Goal: Information Seeking & Learning: Find specific page/section

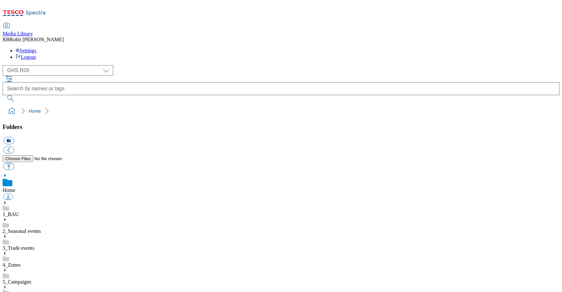
scroll to position [1, 0]
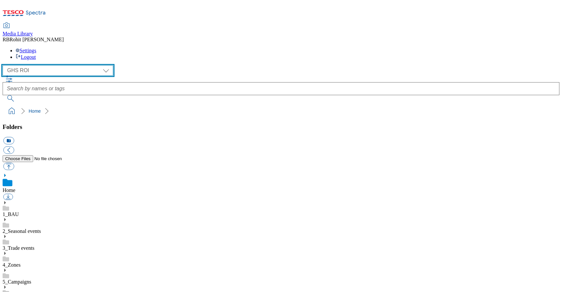
click at [46, 65] on select "Clubcard Marketing Clubcard ROI Dotcom UK GHS Marketing UK GHS ROI Realfood Tes…" at bounding box center [58, 70] width 111 height 10
select select "flare-ghs-mktg"
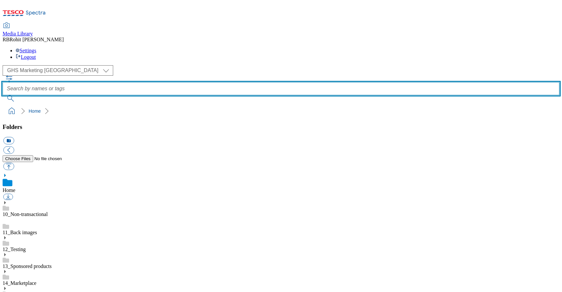
click at [204, 82] on input "text" at bounding box center [281, 88] width 557 height 13
type input "CC30"
click at [3, 95] on button "submit" at bounding box center [11, 98] width 17 height 7
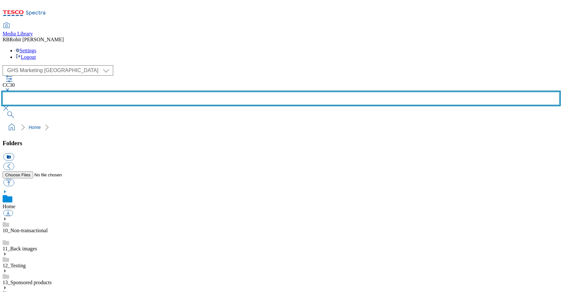
scroll to position [366, 0]
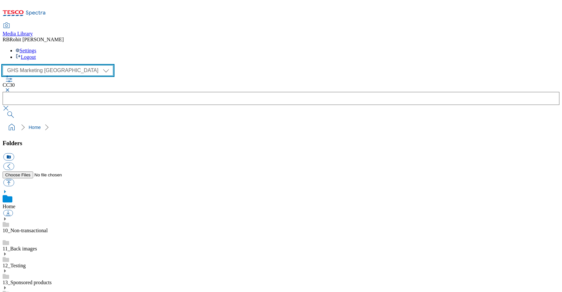
click at [43, 65] on select "Clubcard Marketing Clubcard ROI Dotcom UK GHS Marketing UK GHS ROI Realfood Tes…" at bounding box center [58, 70] width 111 height 10
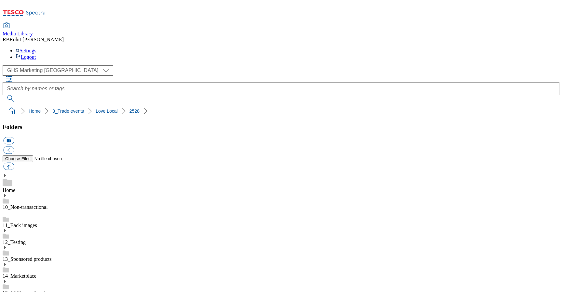
drag, startPoint x: 315, startPoint y: 184, endPoint x: 343, endPoint y: 195, distance: 30.6
copy div "2527-GHS-Search-Love-Local-[GEOGRAPHIC_DATA]"
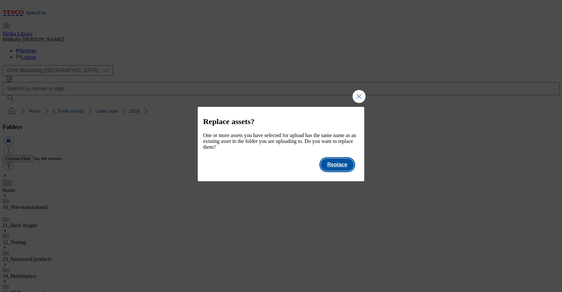
click at [340, 171] on button "Replace" at bounding box center [337, 165] width 33 height 12
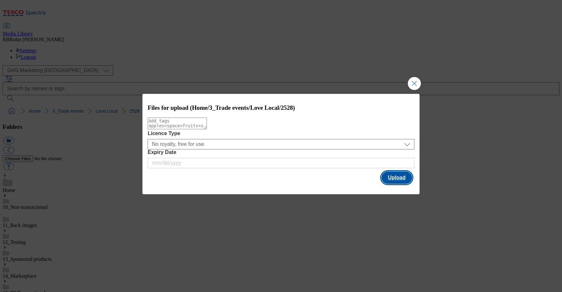
click at [405, 179] on button "Upload" at bounding box center [396, 178] width 31 height 12
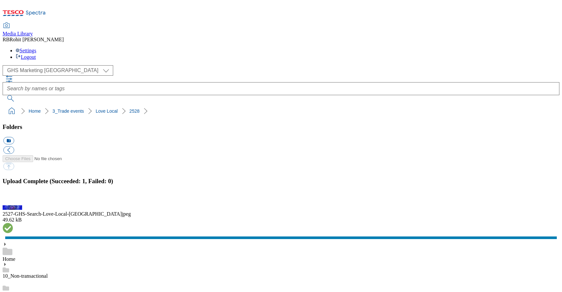
click at [13, 199] on button "button" at bounding box center [8, 202] width 10 height 6
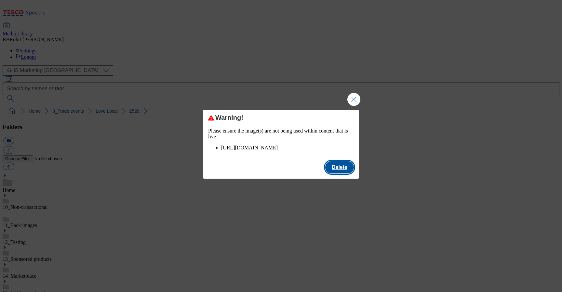
click at [338, 174] on button "Delete" at bounding box center [339, 167] width 29 height 12
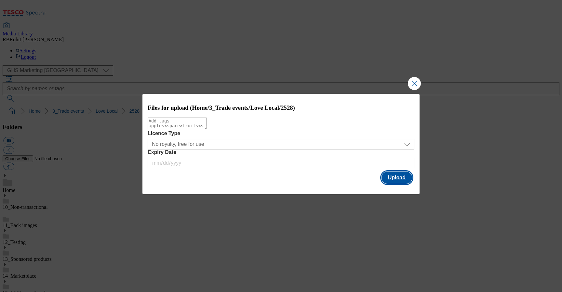
click at [406, 181] on button "Upload" at bounding box center [396, 178] width 31 height 12
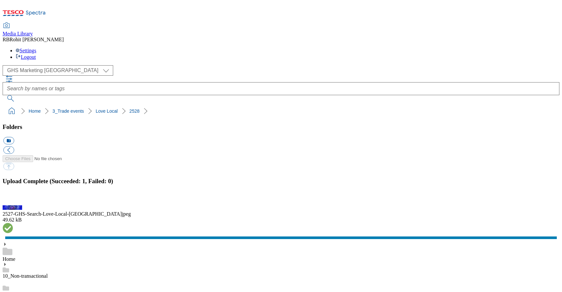
click at [13, 199] on button "button" at bounding box center [8, 202] width 10 height 6
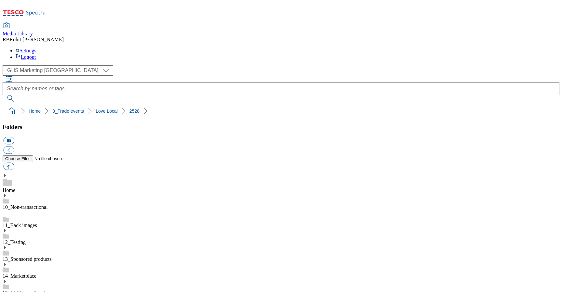
click at [37, 223] on link "11_Back images" at bounding box center [20, 226] width 34 height 6
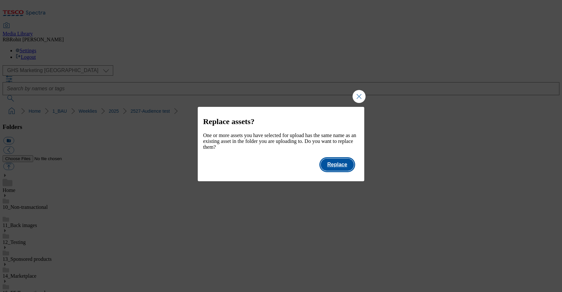
click at [339, 171] on button "Replace" at bounding box center [337, 165] width 33 height 12
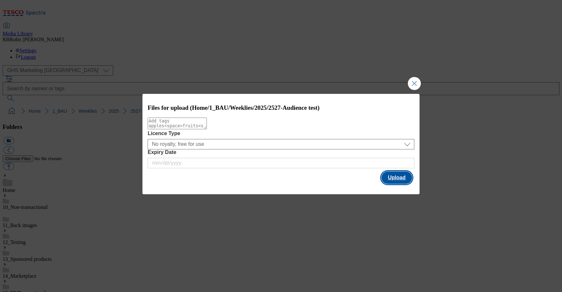
click at [391, 176] on button "Upload" at bounding box center [396, 178] width 31 height 12
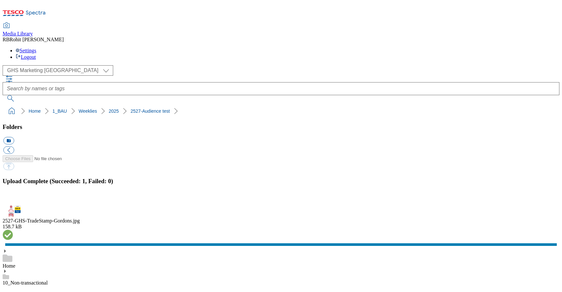
click at [13, 199] on button "button" at bounding box center [8, 202] width 10 height 6
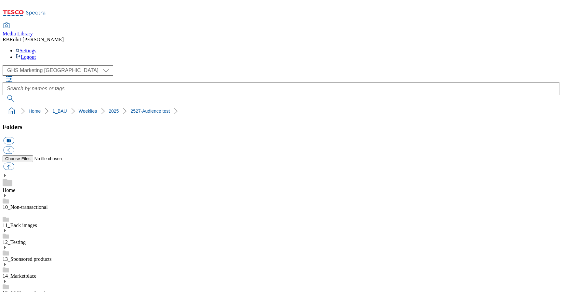
click at [42, 173] on div "Home" at bounding box center [281, 183] width 557 height 20
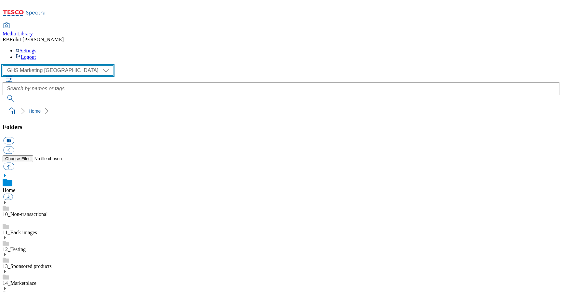
click at [43, 65] on select "Clubcard Marketing Clubcard ROI Dotcom UK GHS Marketing UK GHS ROI Realfood Tes…" at bounding box center [58, 70] width 111 height 10
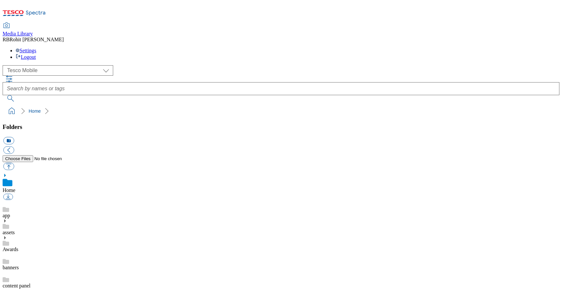
click at [48, 212] on div "assets" at bounding box center [281, 220] width 557 height 17
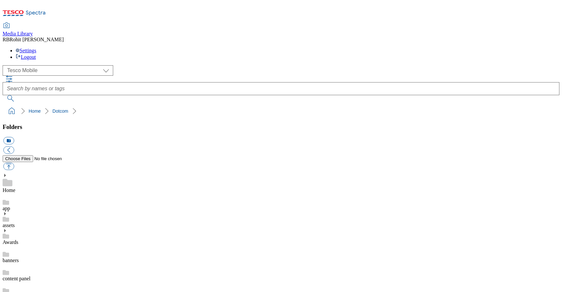
scroll to position [262, 0]
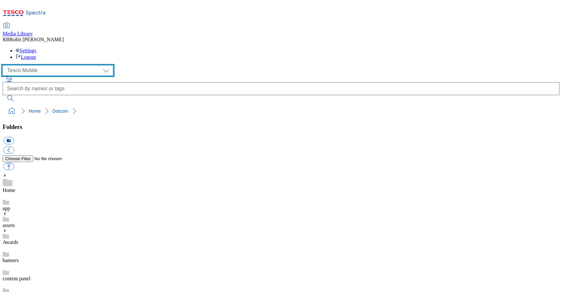
click at [47, 65] on select "Clubcard Marketing Clubcard ROI Dotcom UK GHS Marketing UK GHS ROI Realfood Tes…" at bounding box center [58, 70] width 111 height 10
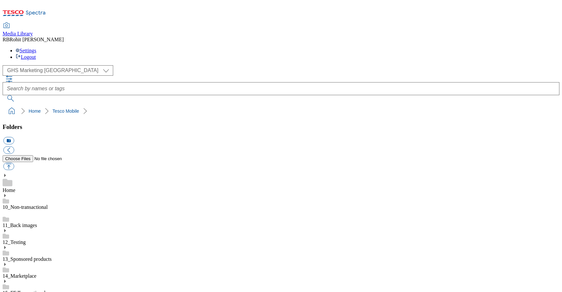
scroll to position [0, 0]
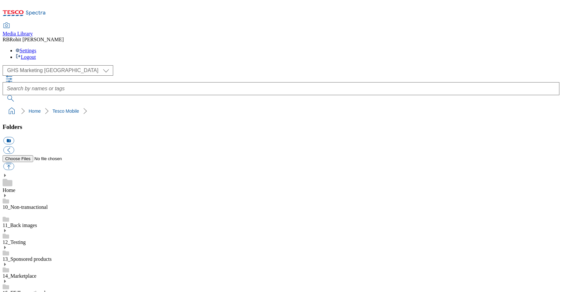
click at [47, 173] on div "Home" at bounding box center [281, 183] width 557 height 20
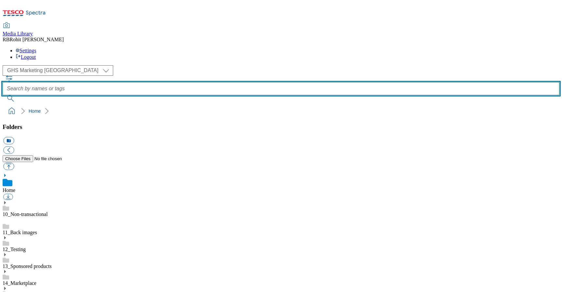
click at [210, 82] on input "text" at bounding box center [281, 88] width 557 height 13
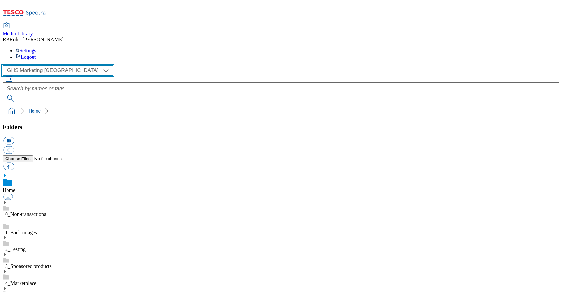
click at [60, 65] on select "Clubcard Marketing Clubcard ROI Dotcom UK GHS Marketing UK GHS ROI Realfood Tes…" at bounding box center [58, 70] width 111 height 10
select select "flare-homepage"
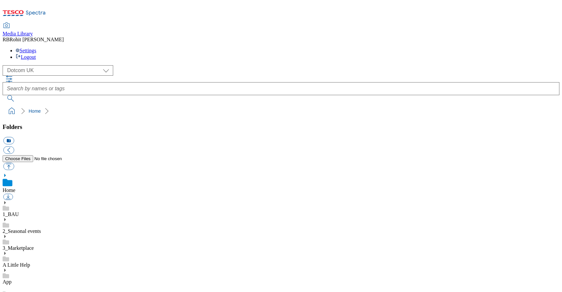
click at [7, 201] on icon at bounding box center [5, 203] width 5 height 5
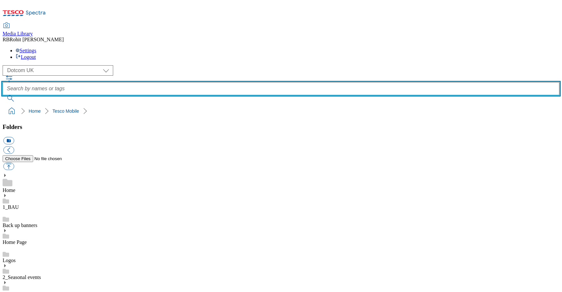
click at [231, 82] on input "text" at bounding box center [281, 88] width 557 height 13
type input "unlimited"
click at [3, 95] on button "submit" at bounding box center [11, 98] width 17 height 7
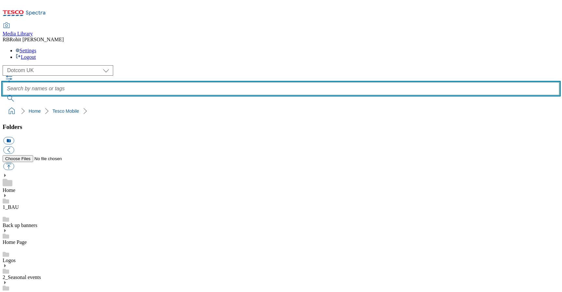
click at [209, 82] on input "text" at bounding box center [281, 88] width 557 height 13
type input "unlimited"
click at [3, 95] on button "submit" at bounding box center [11, 98] width 17 height 7
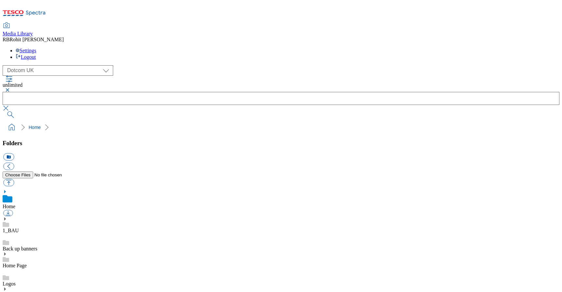
click at [15, 204] on link "Home" at bounding box center [9, 207] width 13 height 6
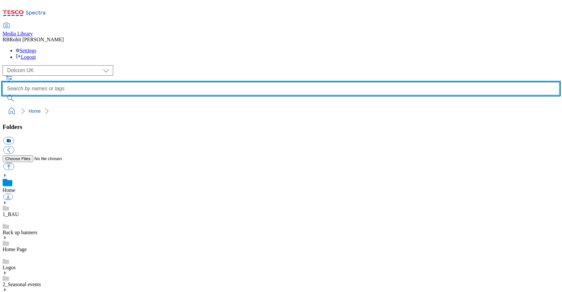
click at [219, 82] on input "text" at bounding box center [281, 88] width 557 height 13
paste input "unlimited"
type input "unlimited"
click at [3, 95] on button "submit" at bounding box center [11, 98] width 17 height 7
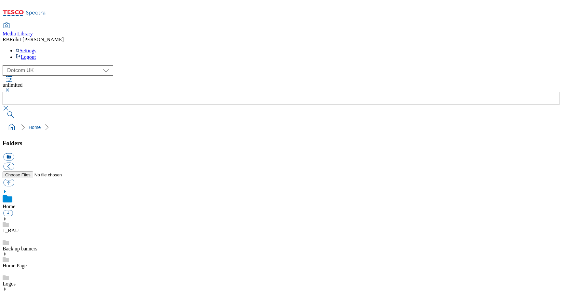
click at [10, 88] on button "button" at bounding box center [7, 90] width 8 height 4
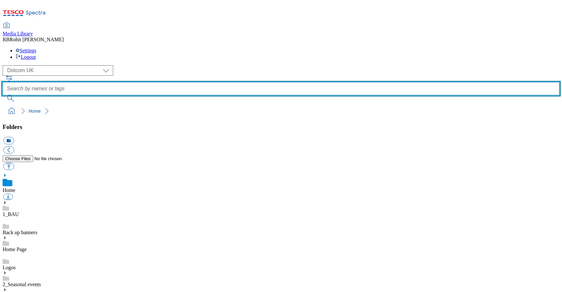
click at [221, 82] on input "text" at bounding box center [281, 88] width 557 height 13
type input "sim"
click at [3, 95] on button "submit" at bounding box center [11, 98] width 17 height 7
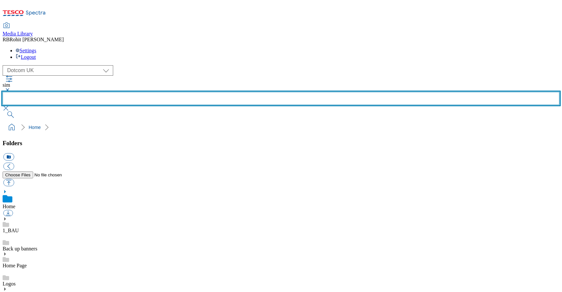
scroll to position [366, 0]
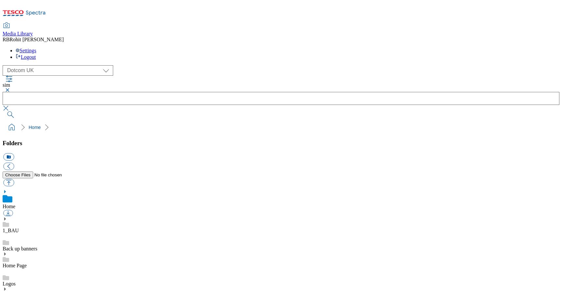
click at [10, 88] on button "button" at bounding box center [7, 90] width 8 height 4
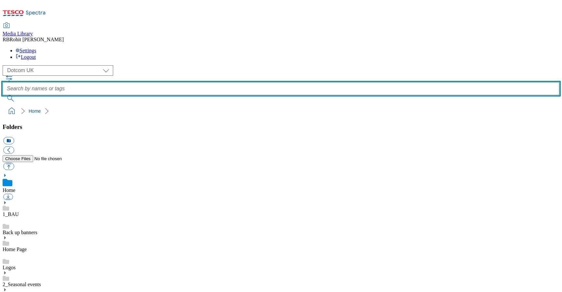
click at [208, 82] on input "text" at bounding box center [281, 88] width 557 height 13
type input "simo"
click at [3, 95] on button "submit" at bounding box center [11, 98] width 17 height 7
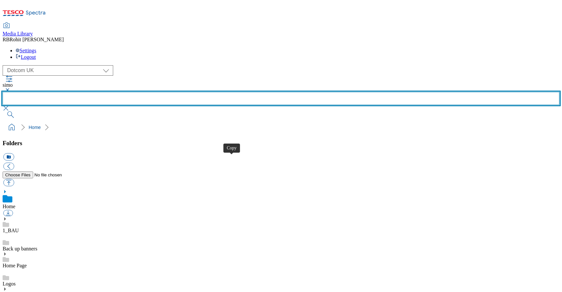
scroll to position [0, 0]
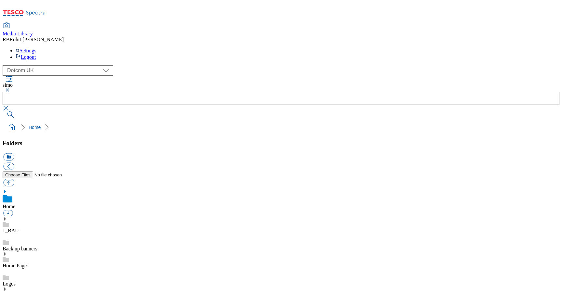
click at [10, 88] on button "button" at bounding box center [7, 90] width 8 height 4
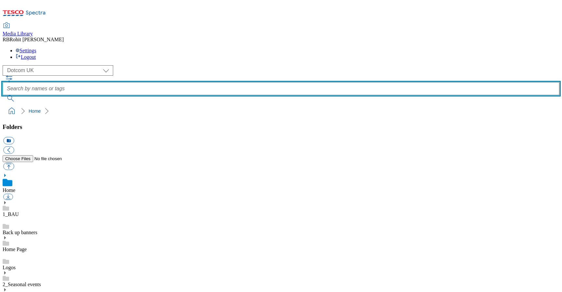
click at [212, 82] on input "text" at bounding box center [281, 88] width 557 height 13
type input "sim"
click at [3, 95] on button "submit" at bounding box center [11, 98] width 17 height 7
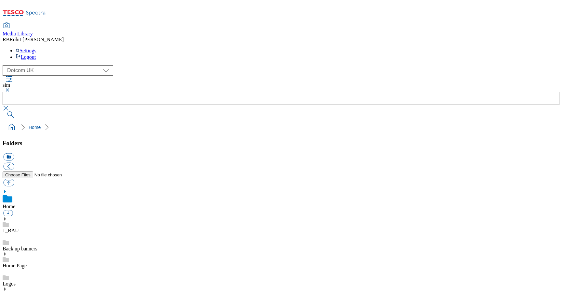
click at [153, 65] on div "( optional ) Clubcard Marketing Clubcard ROI Dotcom UK GHS Marketing UK GHS ROI…" at bounding box center [281, 70] width 557 height 10
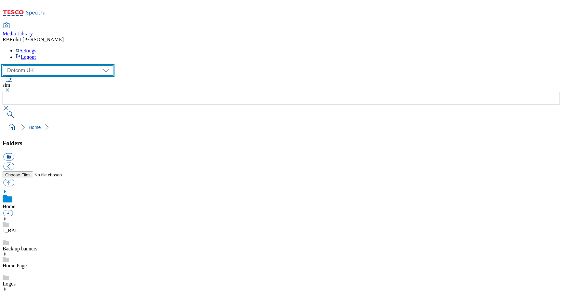
click at [22, 65] on select "Clubcard Marketing Clubcard ROI Dotcom UK GHS Marketing UK GHS ROI Realfood Tes…" at bounding box center [58, 70] width 111 height 10
select select "flare-tescomobile"
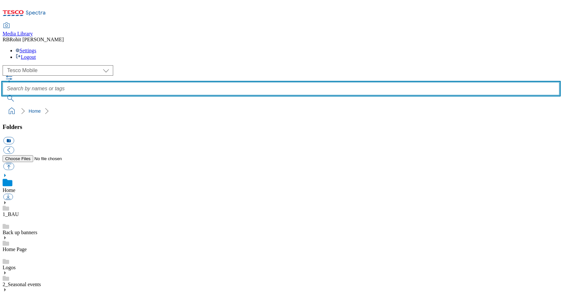
click at [228, 82] on input "text" at bounding box center [281, 88] width 557 height 13
type input "unlimited"
click at [3, 95] on button "submit" at bounding box center [11, 98] width 17 height 7
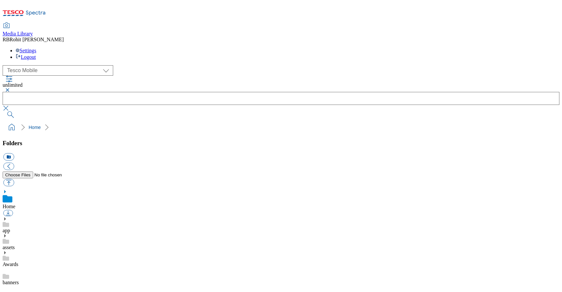
click at [10, 88] on button "button" at bounding box center [7, 90] width 8 height 4
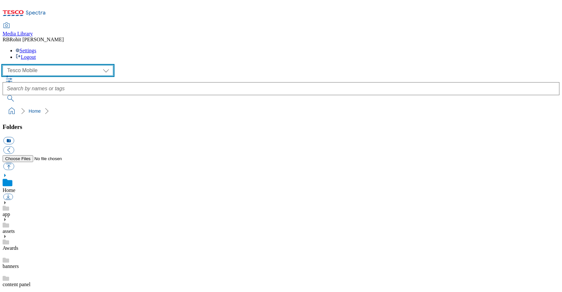
click at [38, 65] on select "Clubcard Marketing Clubcard ROI Dotcom UK GHS Marketing UK GHS ROI Realfood Tes…" at bounding box center [58, 70] width 111 height 10
select select "flare-ghs-mktg"
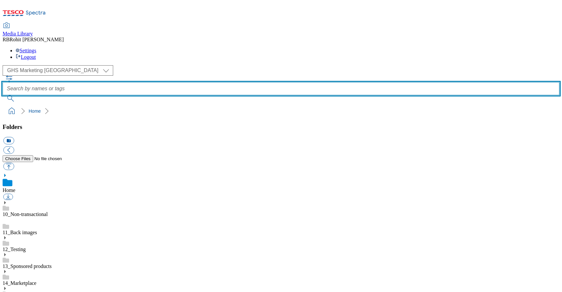
click at [205, 82] on input "text" at bounding box center [281, 88] width 557 height 13
type input "unlimited"
click at [3, 95] on button "submit" at bounding box center [11, 98] width 17 height 7
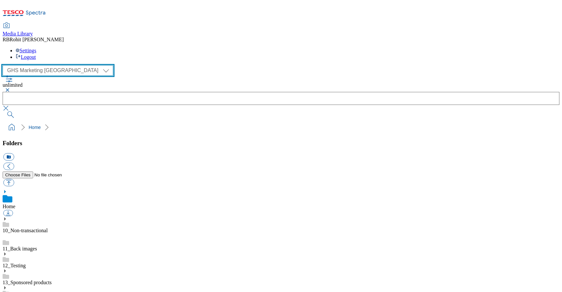
click at [47, 65] on select "Clubcard Marketing Clubcard ROI Dotcom UK GHS Marketing UK GHS ROI Realfood Tes…" at bounding box center [58, 70] width 111 height 10
select select "flare-homepage"
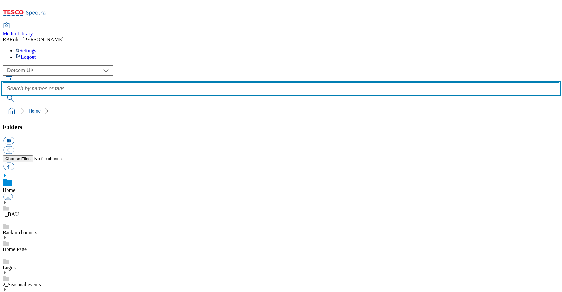
click at [206, 82] on input "text" at bounding box center [281, 88] width 557 height 13
